Goal: Navigation & Orientation: Find specific page/section

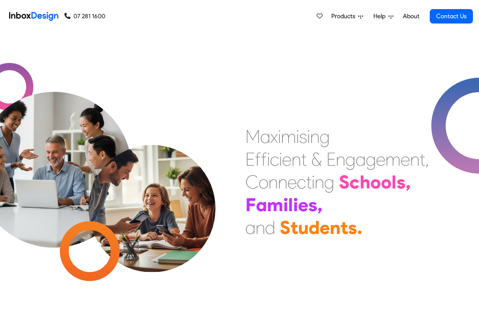
click at [411, 16] on link "About" at bounding box center [411, 16] width 21 height 15
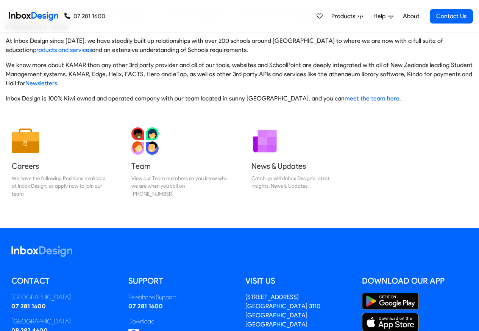
scroll to position [126, 0]
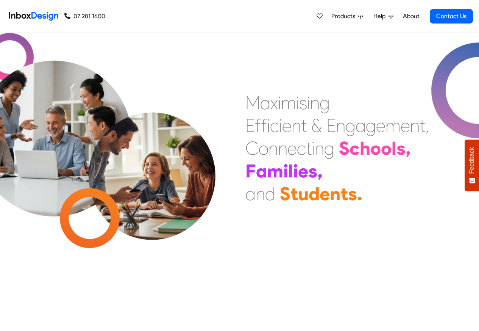
scroll to position [227, 0]
